Goal: Task Accomplishment & Management: Complete application form

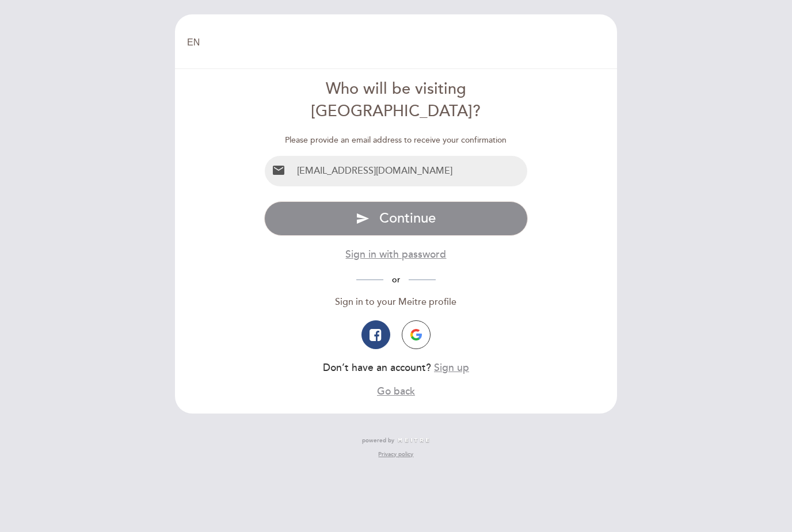
click at [353, 156] on input "[EMAIL_ADDRESS][DOMAIN_NAME]" at bounding box center [409, 171] width 235 height 30
click at [445, 156] on input "[EMAIL_ADDRESS][DOMAIN_NAME]" at bounding box center [409, 171] width 235 height 30
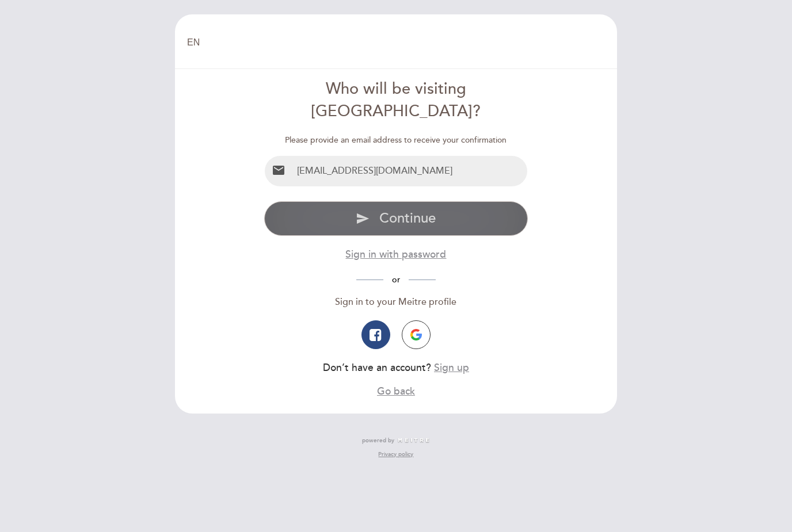
type input "[EMAIL_ADDRESS][DOMAIN_NAME]"
click at [424, 210] on span "Continue" at bounding box center [407, 218] width 56 height 17
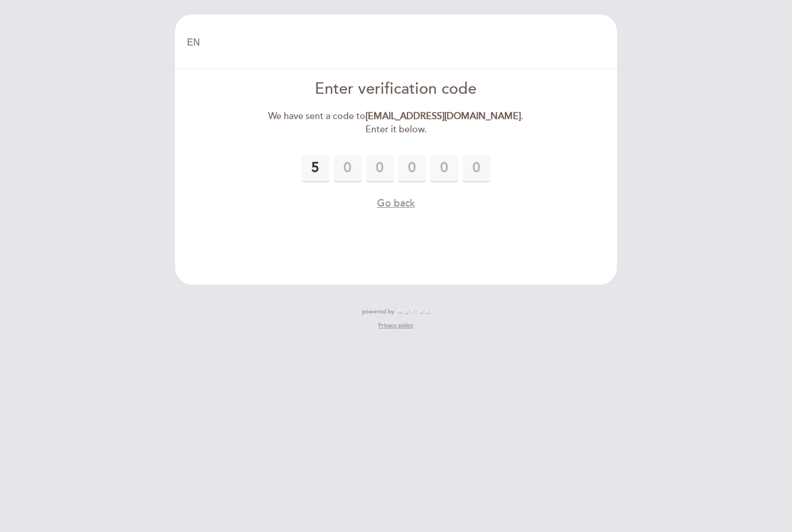
type input "5"
type input "8"
type input "5"
type input "7"
type input "2"
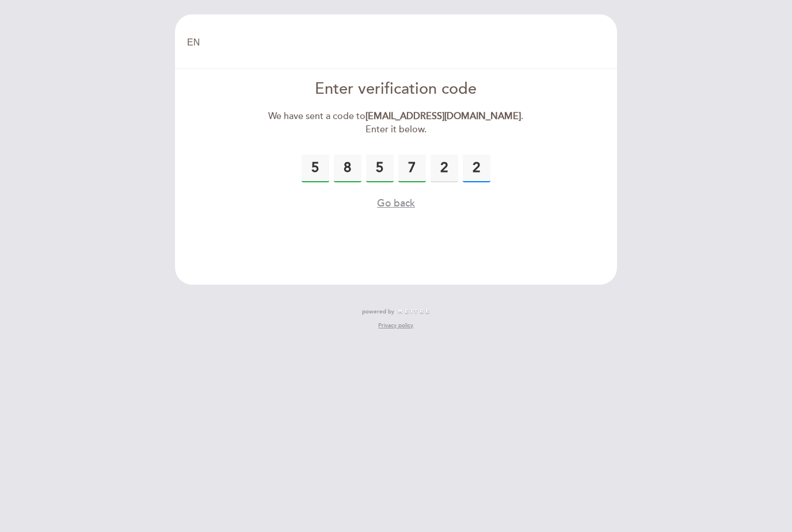
type input "2"
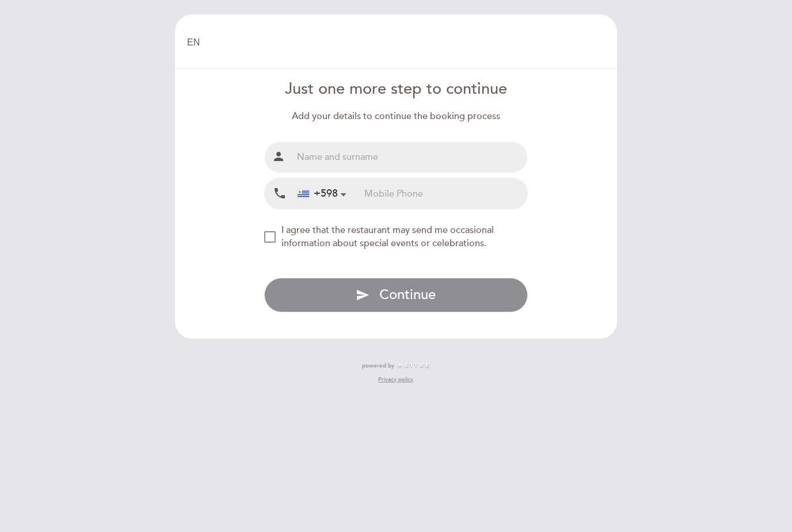
click at [431, 150] on input "text" at bounding box center [409, 157] width 235 height 30
type input "[PERSON_NAME]"
drag, startPoint x: 459, startPoint y: 197, endPoint x: 375, endPoint y: 192, distance: 84.7
click at [459, 197] on input "tel" at bounding box center [445, 193] width 163 height 30
click at [402, 182] on input "tel" at bounding box center [445, 193] width 163 height 30
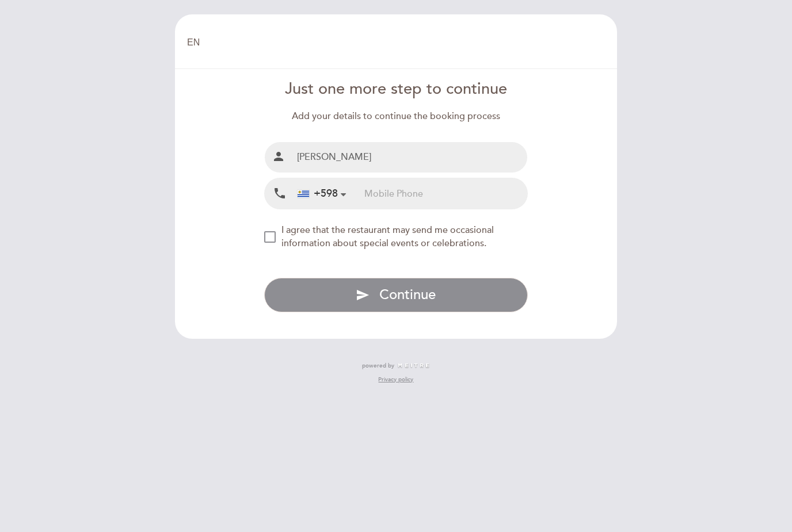
click at [375, 197] on input "tel" at bounding box center [445, 193] width 163 height 30
click at [375, 192] on input "tel" at bounding box center [445, 193] width 163 height 30
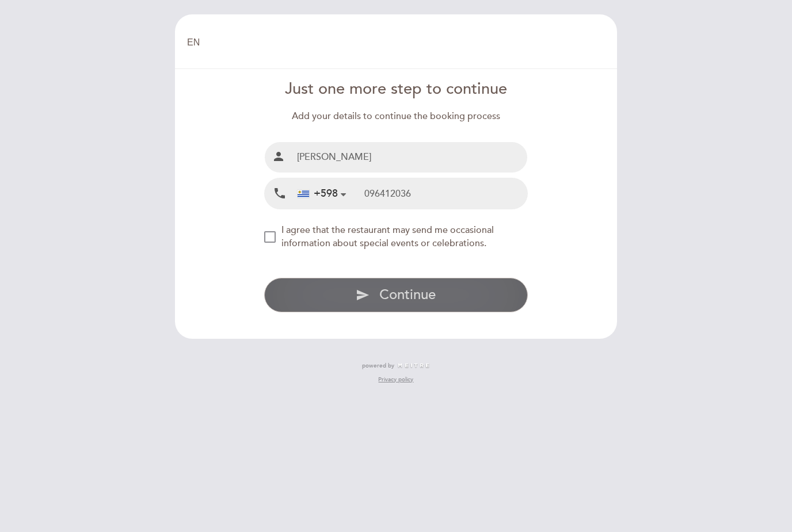
type input "096412036"
click at [404, 289] on span "Continue" at bounding box center [407, 294] width 56 height 17
